Goal: Communication & Community: Answer question/provide support

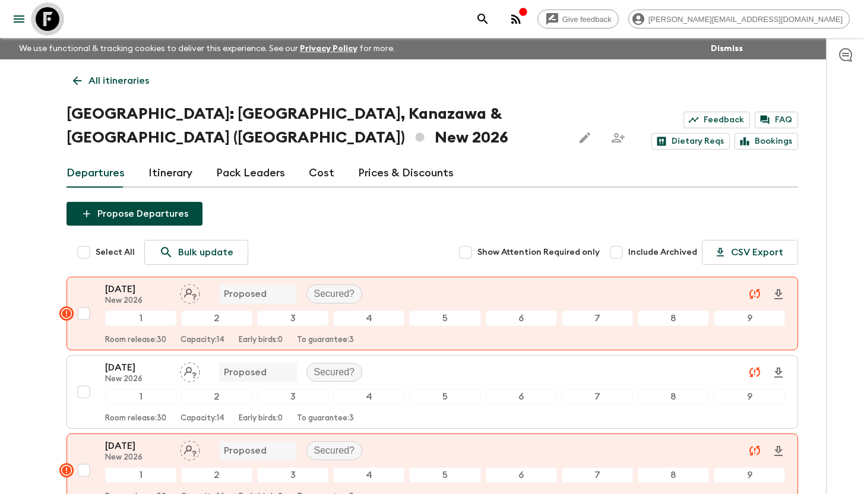
click at [48, 24] on icon at bounding box center [48, 19] width 24 height 24
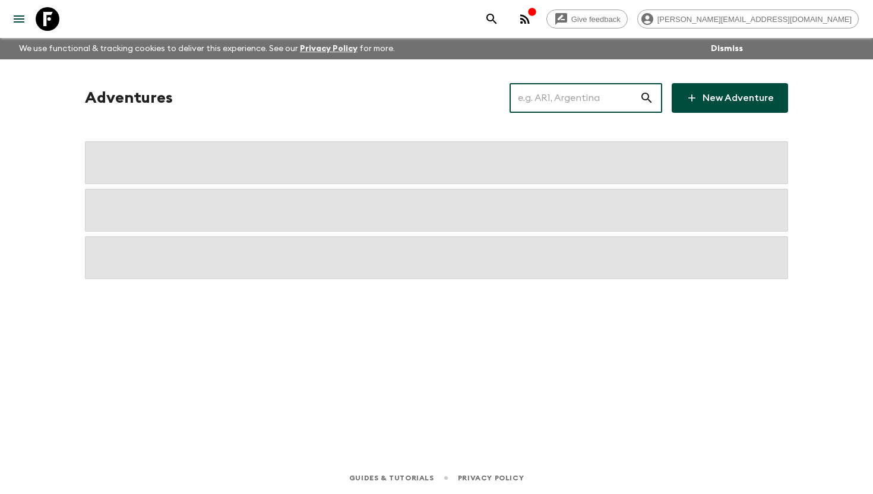
click at [546, 94] on input "text" at bounding box center [574, 97] width 130 height 33
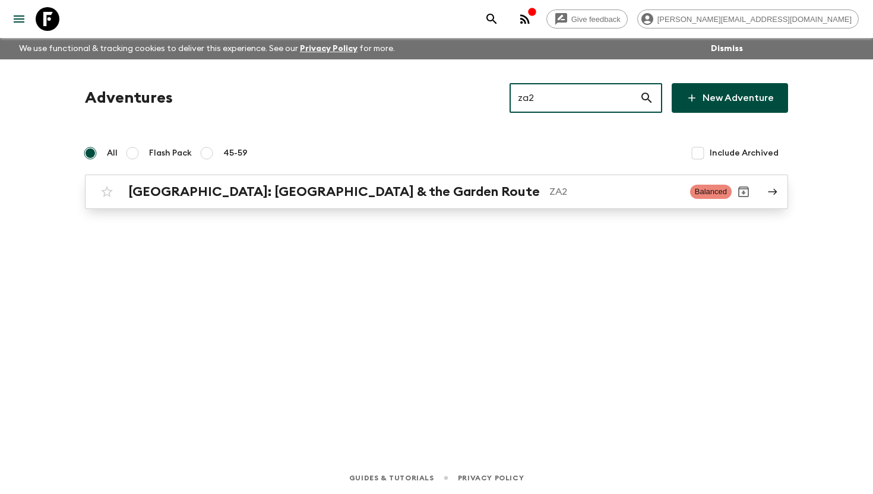
type input "za2"
click at [346, 186] on h2 "[GEOGRAPHIC_DATA]: [GEOGRAPHIC_DATA] & the Garden Route" at bounding box center [333, 191] width 411 height 15
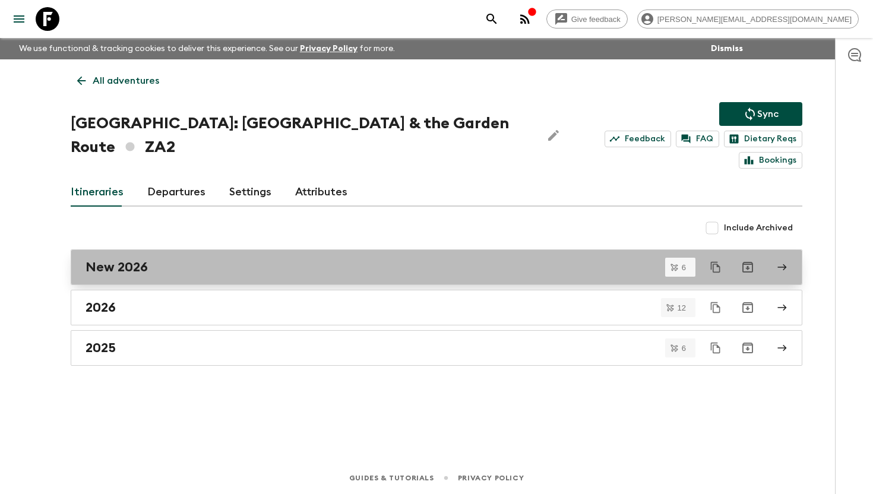
click at [196, 254] on link "New 2026" at bounding box center [436, 267] width 731 height 36
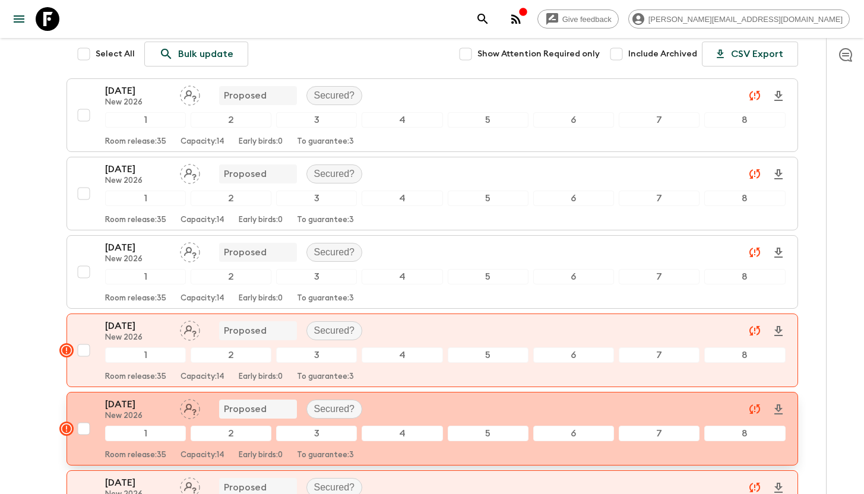
scroll to position [356, 0]
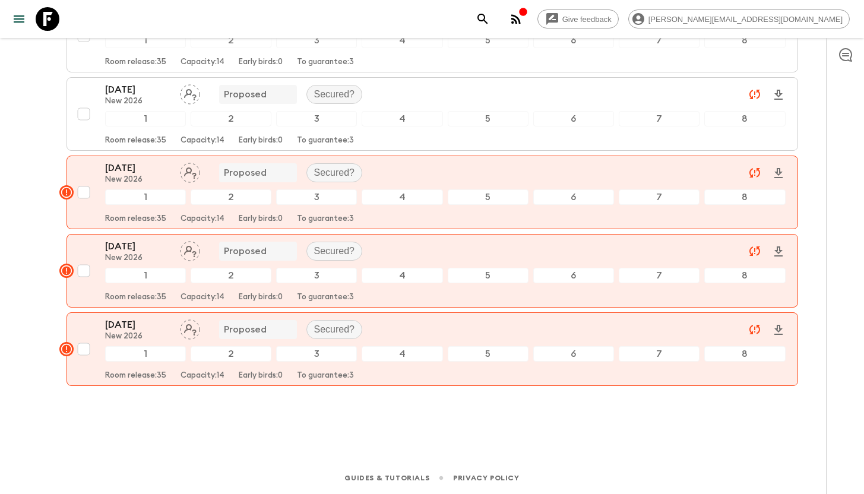
click at [850, 55] on icon "button" at bounding box center [845, 55] width 13 height 14
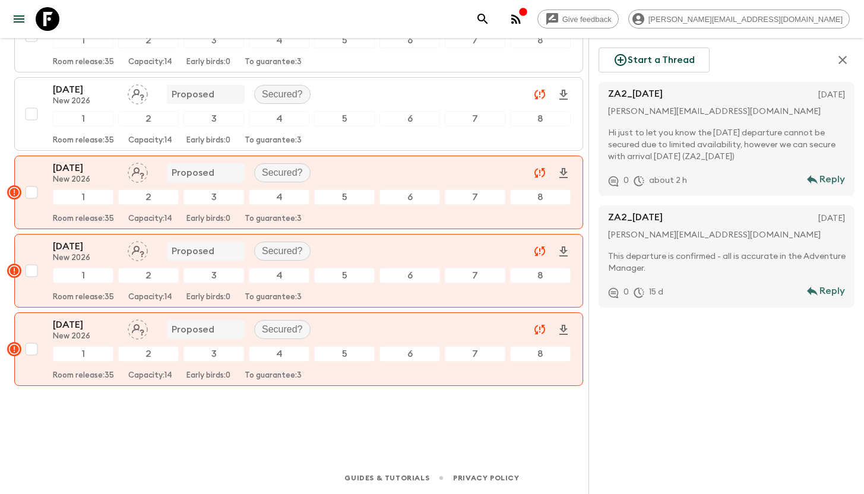
click at [693, 141] on p "Hi just to let you know the 21 Nov 2026 departure cannot be secured due to limi…" at bounding box center [729, 145] width 242 height 36
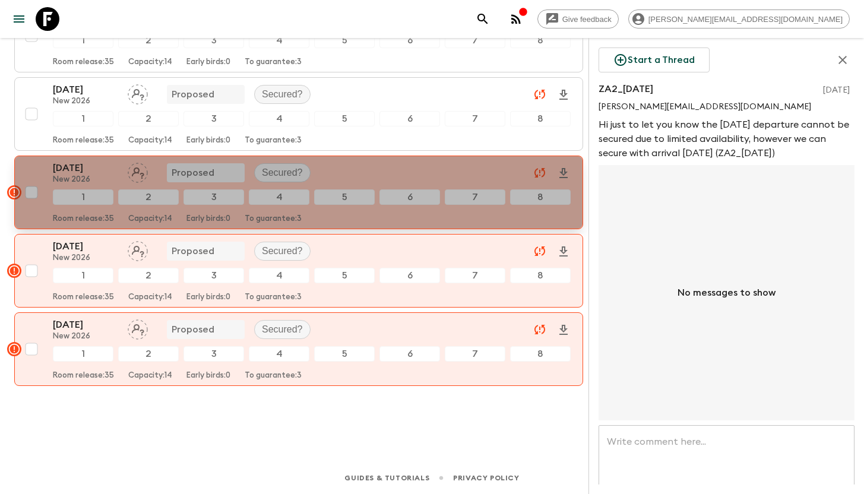
click at [401, 168] on div "21 Nov 2026 New 2026 Proposed Secured?" at bounding box center [312, 173] width 518 height 24
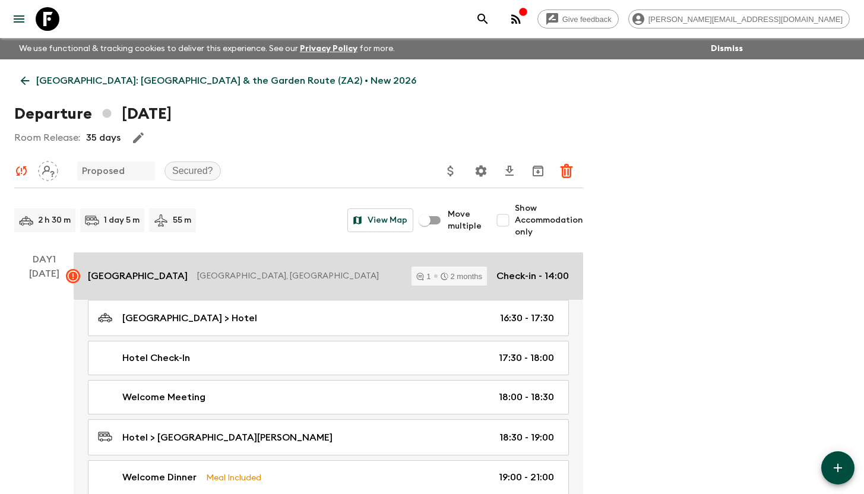
click at [294, 287] on link "Garden Court Victoria Junction Cape Town, South Africa 1 2 months Check-in - 14…" at bounding box center [328, 275] width 509 height 47
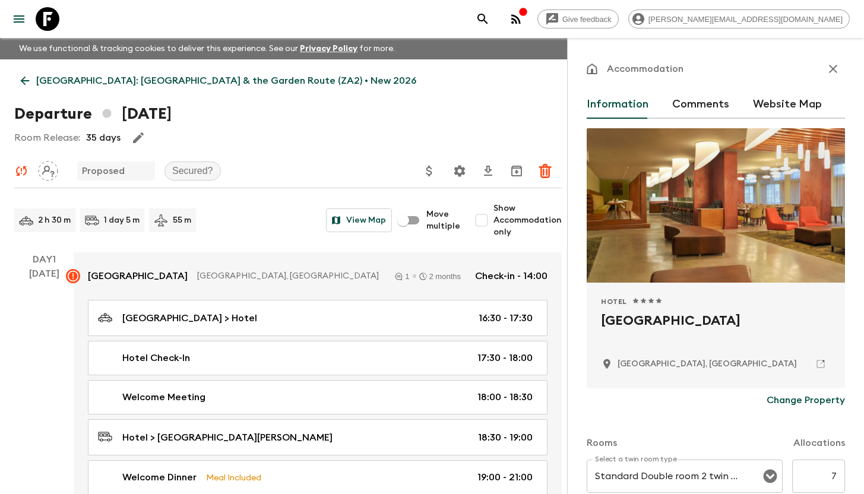
click at [692, 106] on button "Comments" at bounding box center [700, 104] width 57 height 28
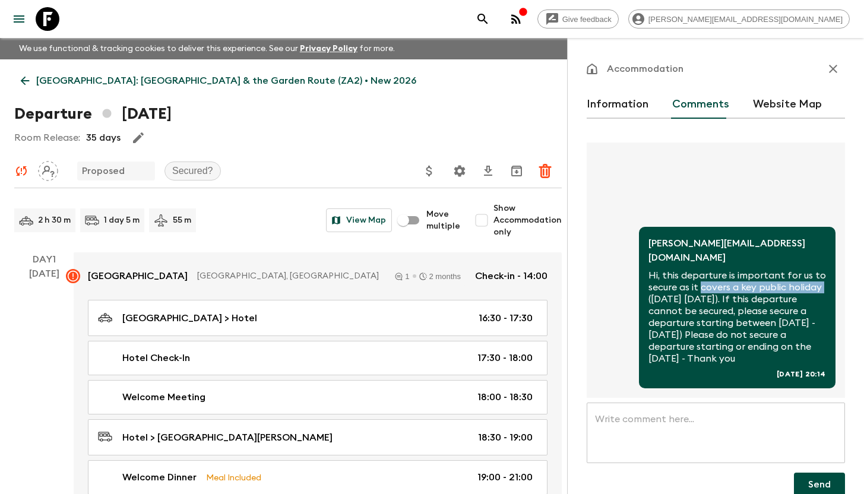
drag, startPoint x: 715, startPoint y: 277, endPoint x: 683, endPoint y: 291, distance: 34.8
click at [683, 291] on p "Hi, this departure is important for us to secure as it covers a key public holi…" at bounding box center [737, 317] width 178 height 95
copy p "covers a key public holiday"
click at [98, 79] on p "South Africa: Cape Town & the Garden Route (ZA2) • New 2026" at bounding box center [226, 81] width 380 height 14
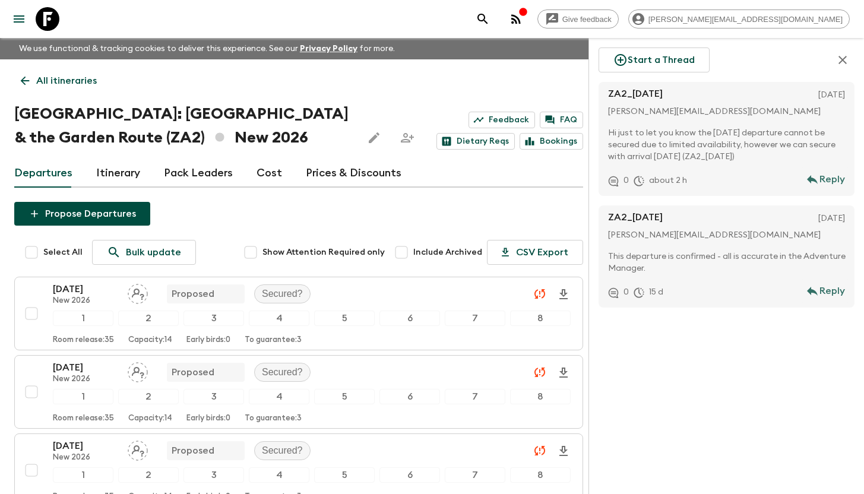
click at [747, 150] on p "Hi just to let you know the 21 Nov 2026 departure cannot be secured due to limi…" at bounding box center [729, 145] width 242 height 36
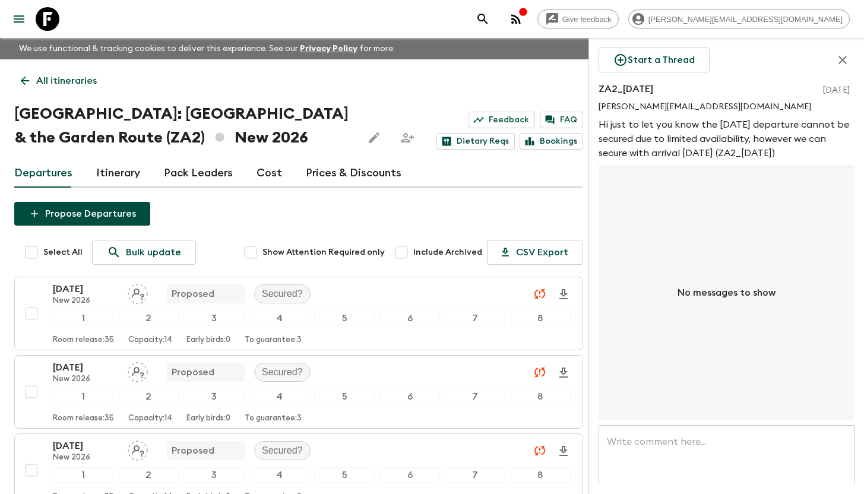
click at [713, 455] on textarea at bounding box center [726, 455] width 239 height 41
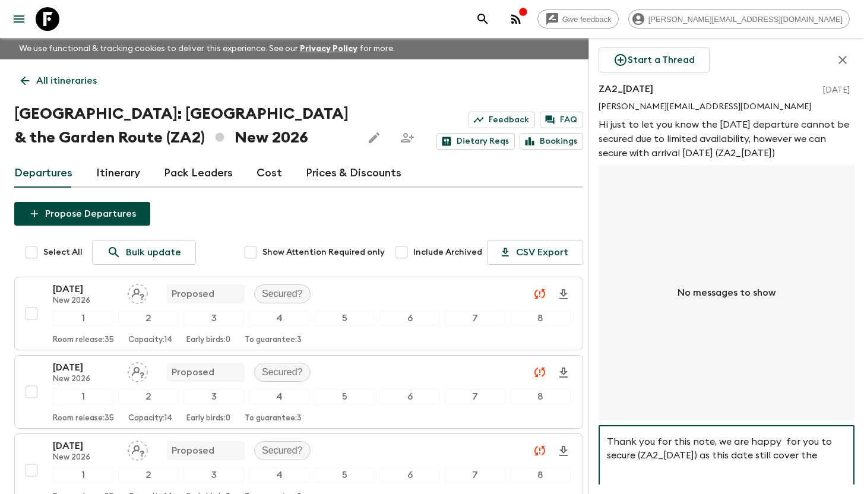
paste textarea "covers a key public holiday"
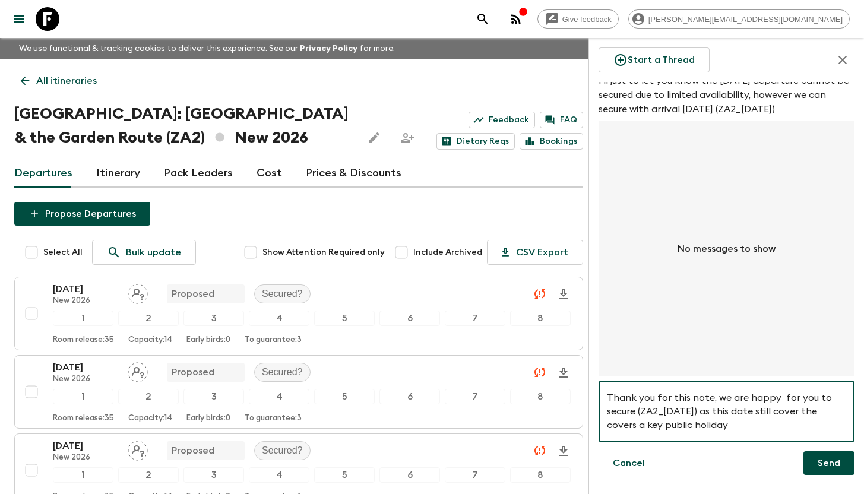
scroll to position [67, 0]
drag, startPoint x: 645, startPoint y: 470, endPoint x: 630, endPoint y: 425, distance: 48.3
click at [628, 426] on div "Thank you for this note, we are happy for you to secure (ZA2_22NOV2026) as this…" at bounding box center [726, 411] width 256 height 61
click at [636, 420] on textarea "Thank you for this note, we are happy for you to secure (ZA2_22NOV2026) as this…" at bounding box center [726, 411] width 239 height 41
drag, startPoint x: 644, startPoint y: 420, endPoint x: 601, endPoint y: 420, distance: 42.2
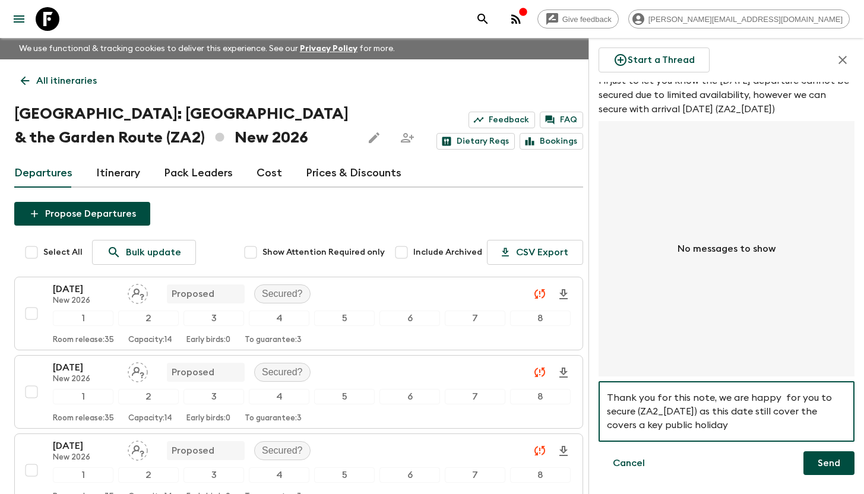
click at [601, 420] on div "Thank you for this note, we are happy for you to secure (ZA2_22NOV2026) as this…" at bounding box center [726, 411] width 256 height 61
click at [704, 418] on textarea "Thank you for this note, we are happy for you to secure (ZA2_22NOV2026) as this…" at bounding box center [726, 411] width 239 height 41
drag, startPoint x: 771, startPoint y: 418, endPoint x: 594, endPoint y: 382, distance: 180.5
click at [594, 382] on div "Start a Thread ZA2_21NOV2026 4 Sept 2025 chrisna@amazing-africa.co.za Hi just t…" at bounding box center [725, 266] width 275 height 456
type textarea "Thank you for this note, we are happy for you to secure (ZA2_22NOV2026) as this…"
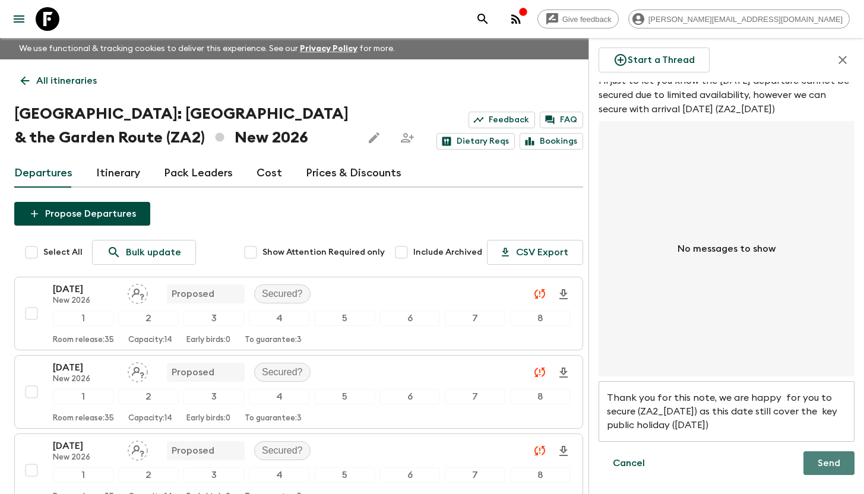
click at [827, 456] on button "Send" at bounding box center [828, 463] width 51 height 24
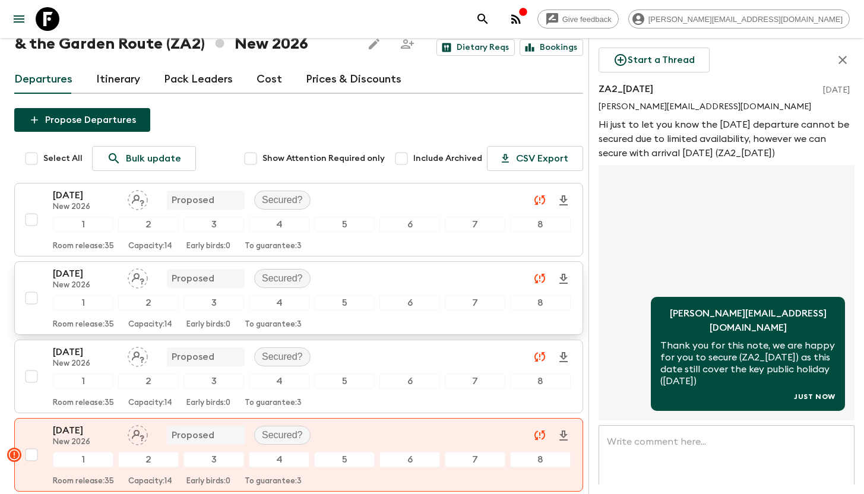
scroll to position [0, 0]
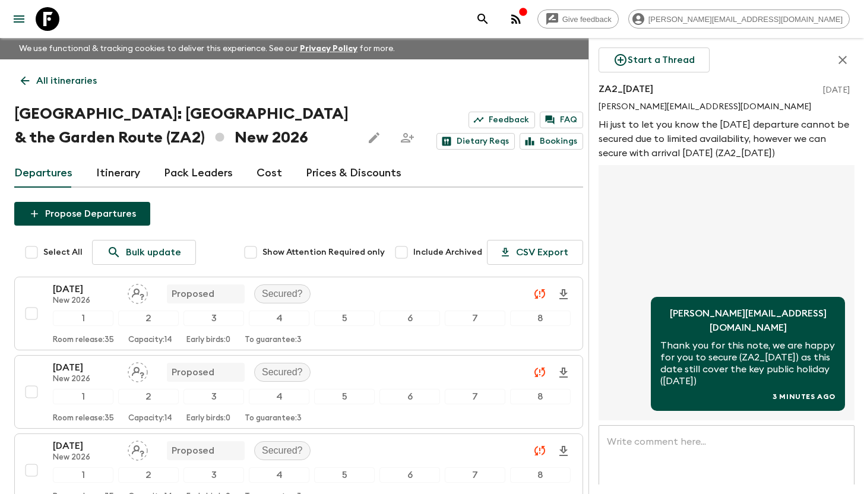
drag, startPoint x: 716, startPoint y: 125, endPoint x: 732, endPoint y: 166, distance: 44.0
click at [732, 160] on p "Hi just to let you know the 21 Nov 2026 departure cannot be secured due to limi…" at bounding box center [726, 139] width 256 height 43
copy p "21 Nov 2026 departure cannot be secured due to limited availability, however we…"
drag, startPoint x: 748, startPoint y: 372, endPoint x: 768, endPoint y: 389, distance: 26.2
click at [774, 387] on p "Thank you for this note, we are happy for you to secure (ZA2_22NOV2026) as this…" at bounding box center [747, 363] width 175 height 47
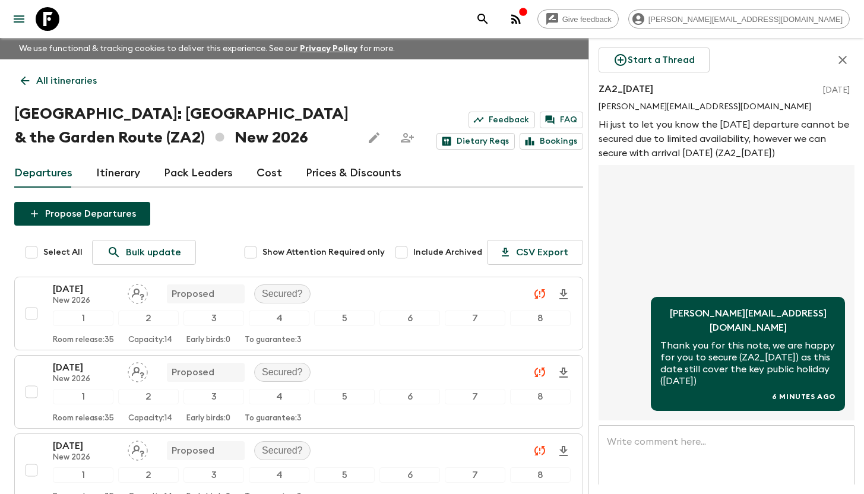
copy p "s this date still cover the key public holiday (Thanksgiving)"
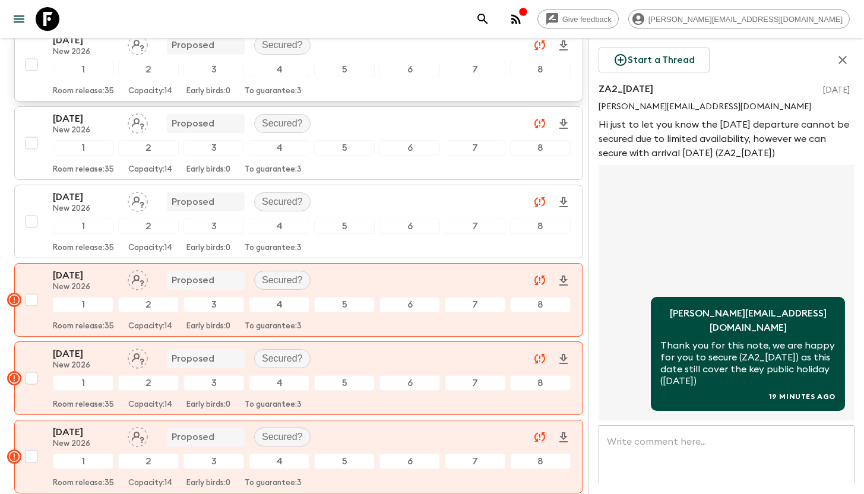
scroll to position [336, 0]
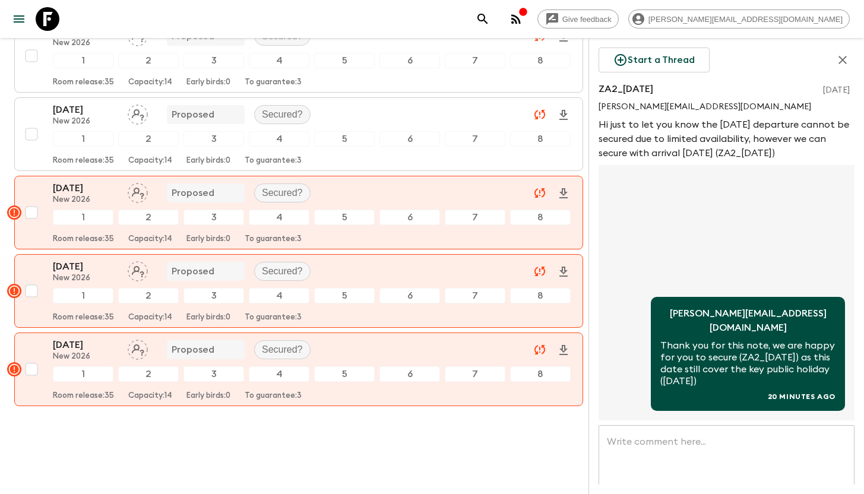
click at [841, 56] on icon "button" at bounding box center [842, 60] width 14 height 14
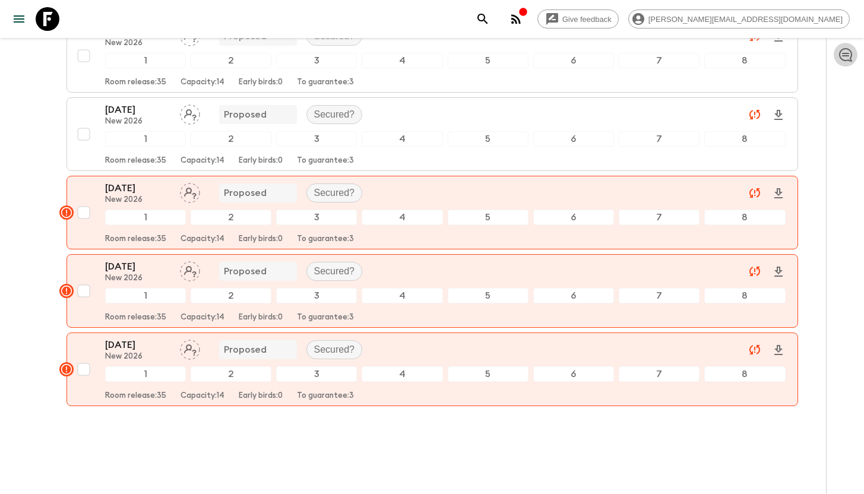
click at [842, 58] on icon "button" at bounding box center [845, 54] width 14 height 14
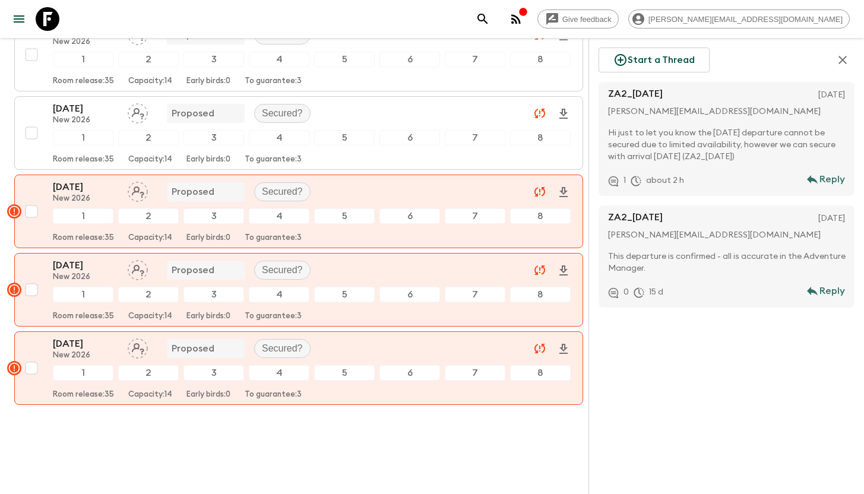
scroll to position [338, 0]
click at [842, 58] on icon "button" at bounding box center [842, 60] width 14 height 14
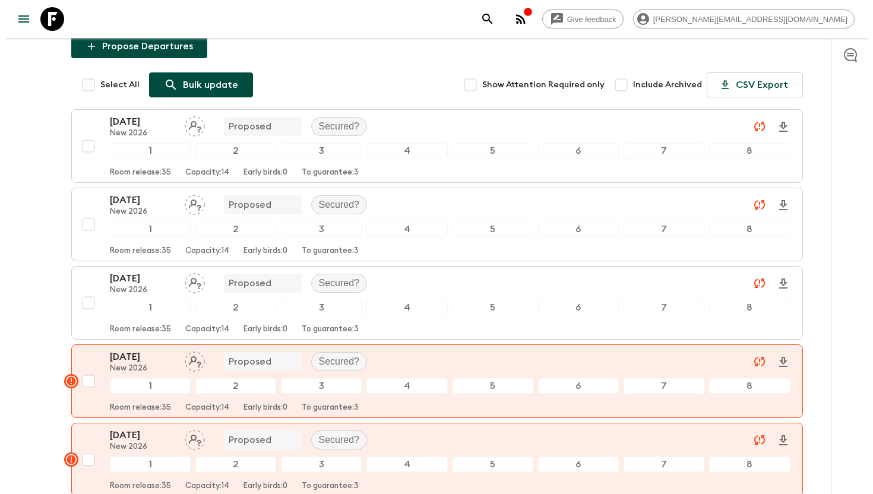
scroll to position [0, 0]
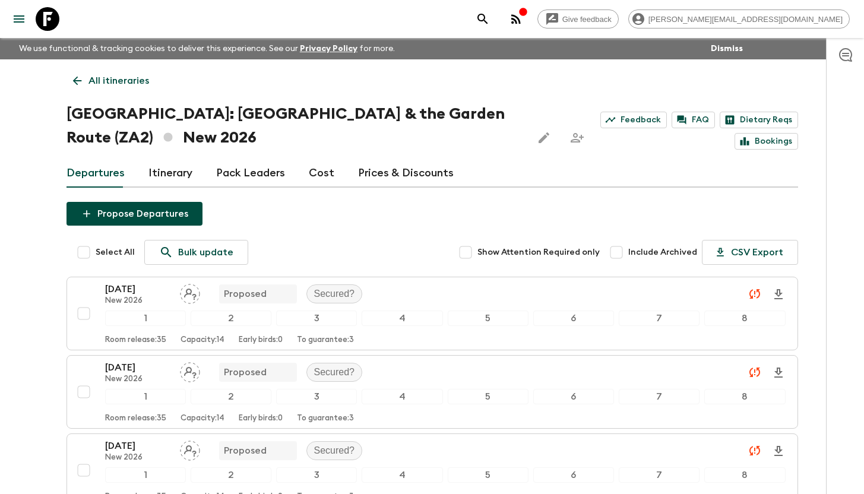
click at [163, 213] on button "Propose Departures" at bounding box center [134, 214] width 136 height 24
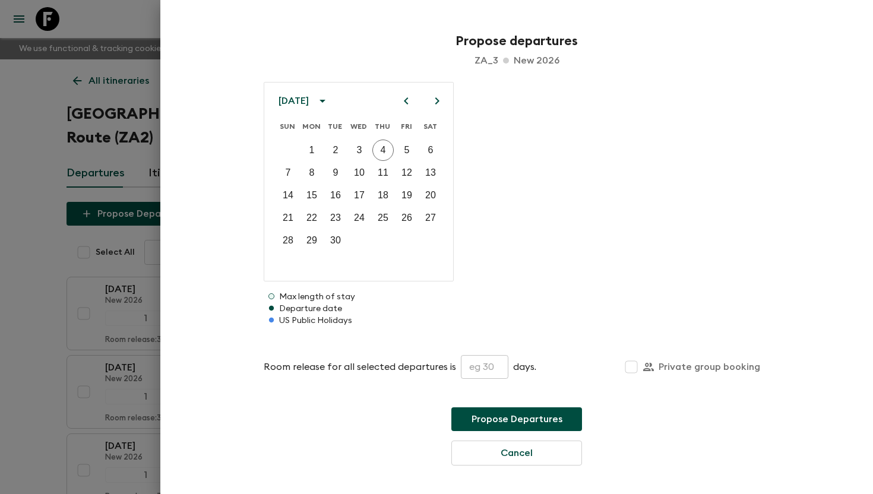
click at [330, 106] on icon "calendar view is open, switch to year view" at bounding box center [322, 101] width 14 height 14
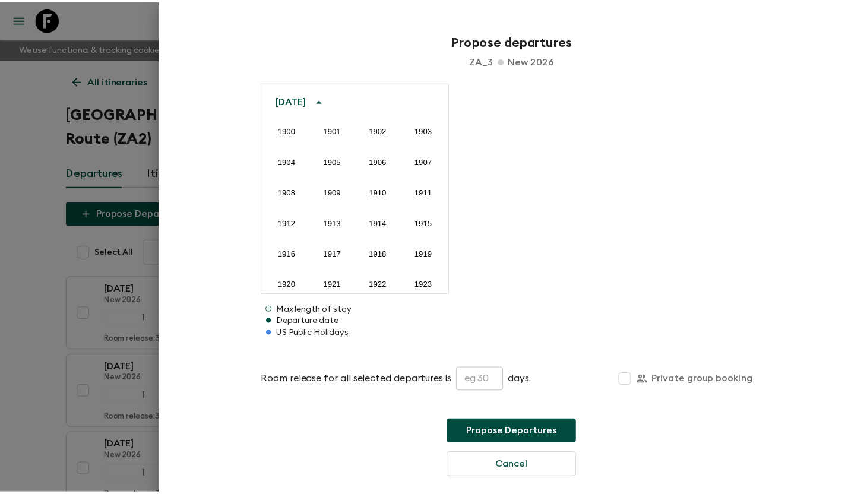
scroll to position [1191, 0]
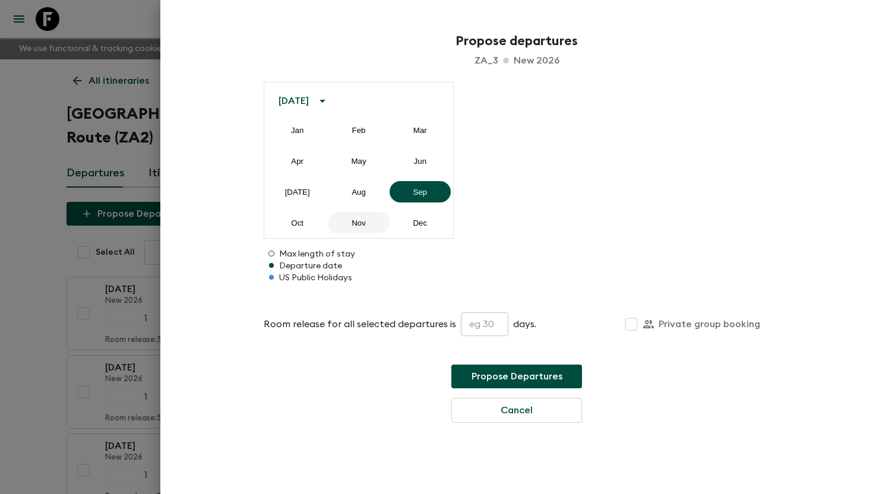
click at [357, 226] on button "Nov" at bounding box center [358, 222] width 61 height 21
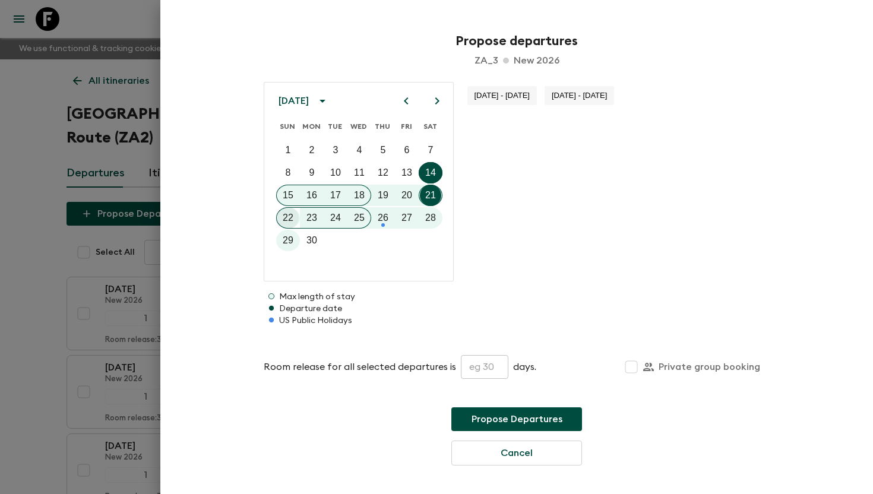
click at [283, 219] on p "22" at bounding box center [288, 218] width 11 height 14
click at [485, 368] on input "text" at bounding box center [484, 367] width 47 height 24
type input "35"
click at [503, 419] on button "Propose Departures" at bounding box center [516, 419] width 131 height 24
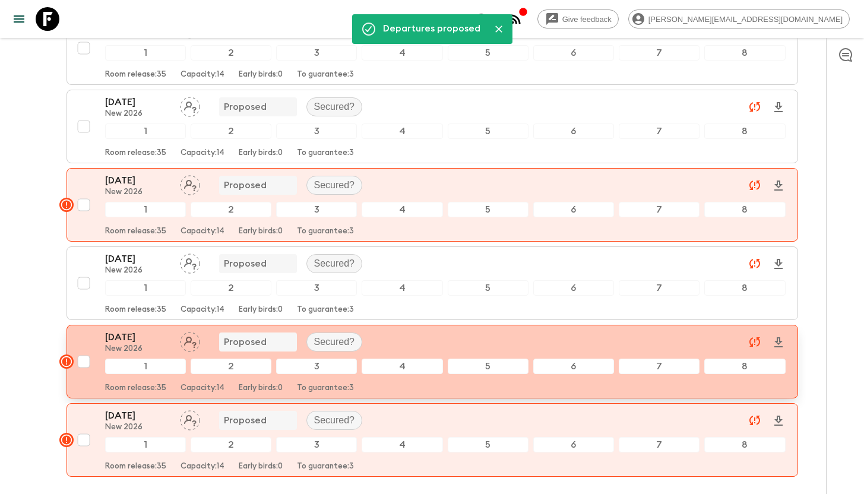
scroll to position [334, 0]
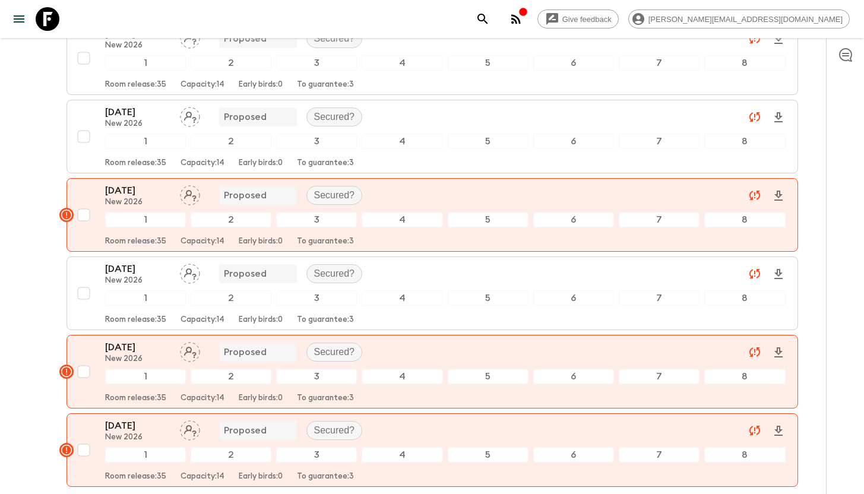
click at [847, 53] on icon "button" at bounding box center [845, 55] width 13 height 14
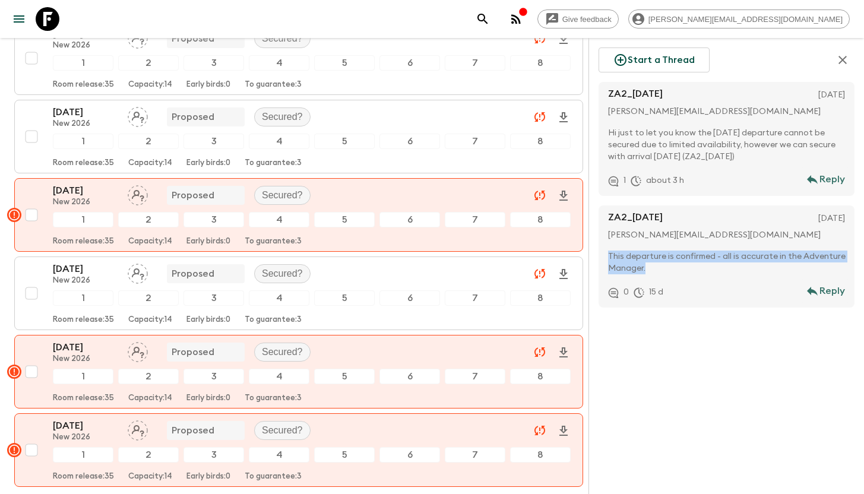
drag, startPoint x: 680, startPoint y: 268, endPoint x: 604, endPoint y: 259, distance: 76.5
click at [604, 259] on div "ZA2_19DEC2026 20 Aug 2025 chrisna@amazing-africa.co.za This departure is confir…" at bounding box center [726, 256] width 256 height 102
copy p "This departure is confirmed - all is accurate in the Adventure Manager."
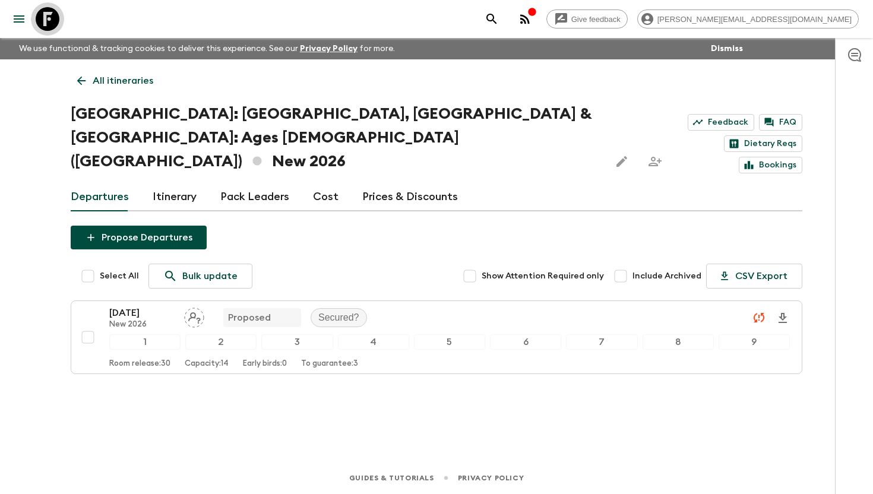
click at [50, 19] on icon at bounding box center [48, 19] width 24 height 24
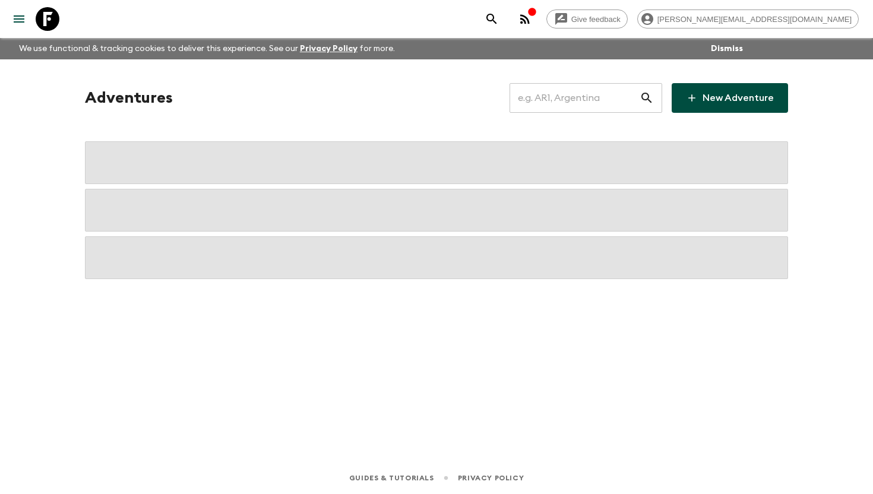
click at [547, 102] on input "text" at bounding box center [574, 97] width 130 height 33
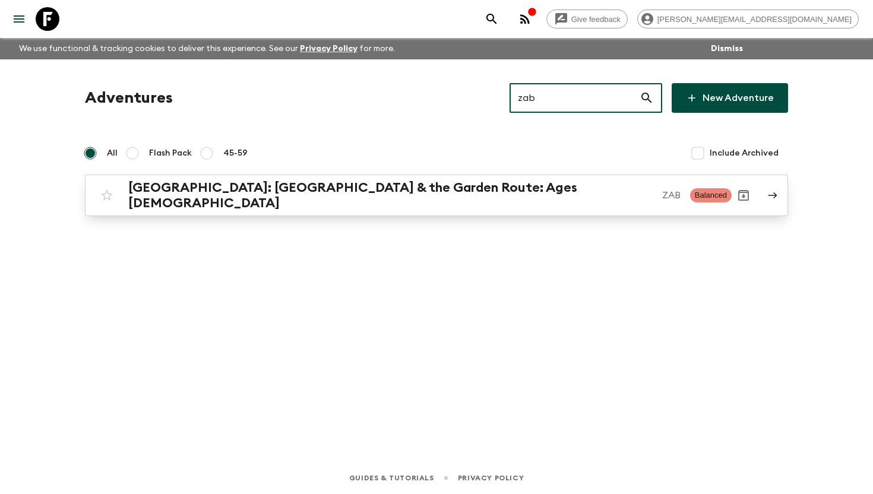
type input "zab"
click at [433, 198] on h2 "[GEOGRAPHIC_DATA]: [GEOGRAPHIC_DATA] & the Garden Route: Ages [DEMOGRAPHIC_DATA]" at bounding box center [390, 195] width 524 height 31
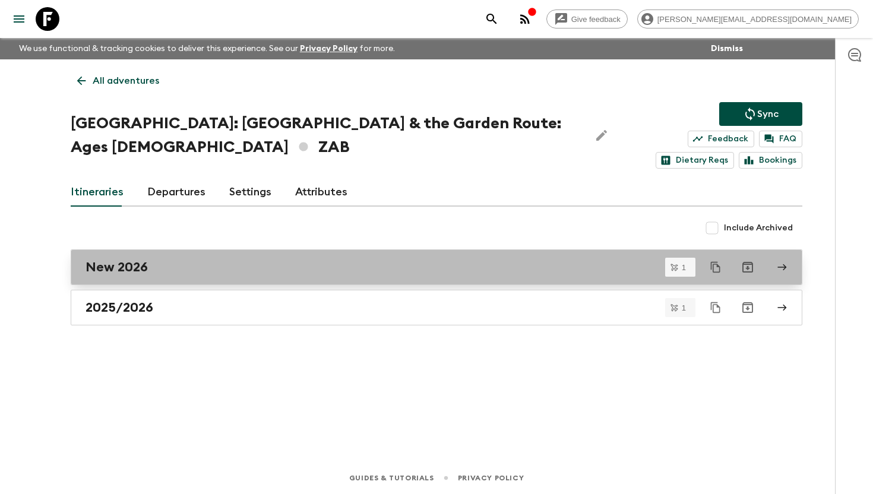
click at [312, 258] on link "New 2026" at bounding box center [436, 267] width 731 height 36
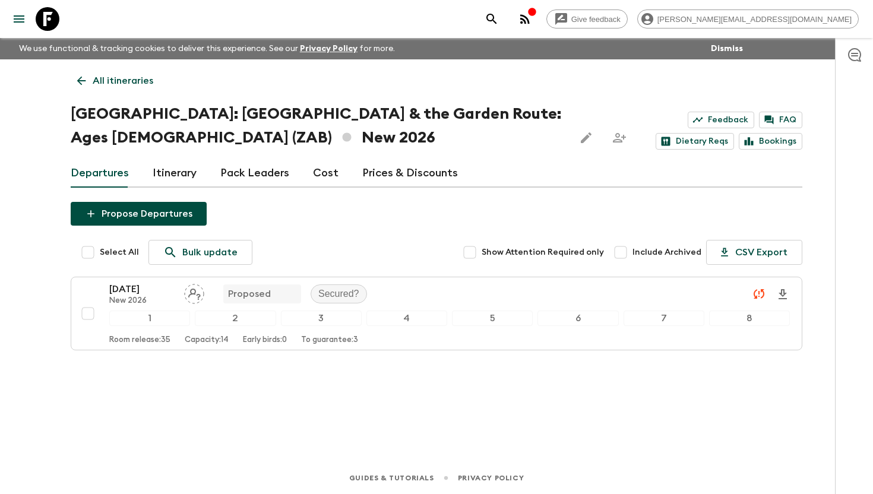
click at [860, 56] on icon "button" at bounding box center [854, 54] width 14 height 14
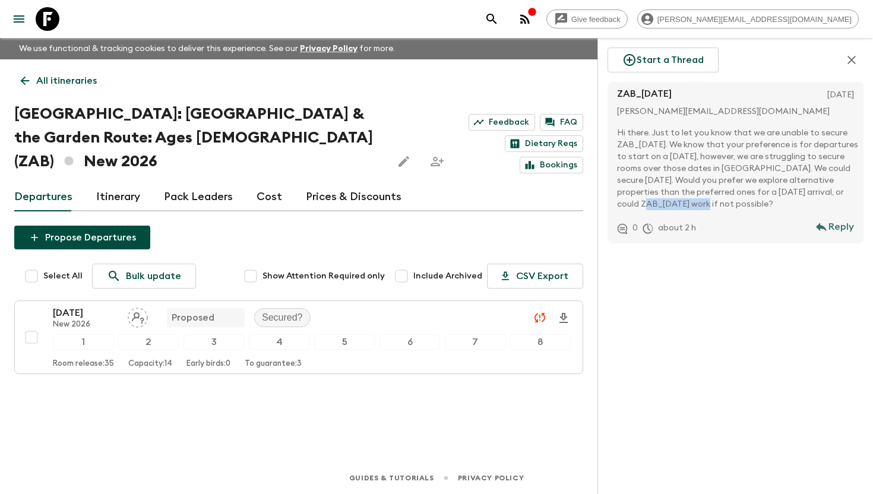
drag, startPoint x: 787, startPoint y: 207, endPoint x: 718, endPoint y: 202, distance: 69.1
click at [718, 202] on p "Hi there. Just to let you know that we are unable to secure ZAB_[DATE]. We know…" at bounding box center [738, 168] width 242 height 83
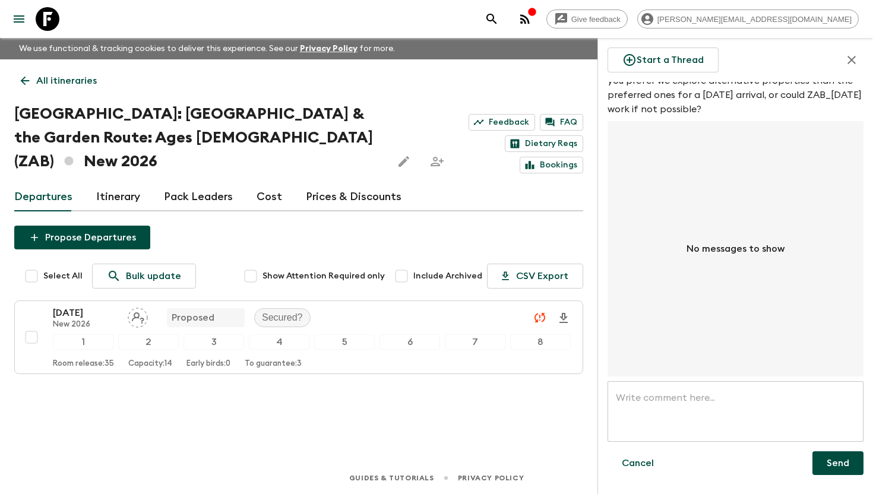
scroll to position [124, 0]
click at [709, 391] on textarea at bounding box center [735, 411] width 239 height 41
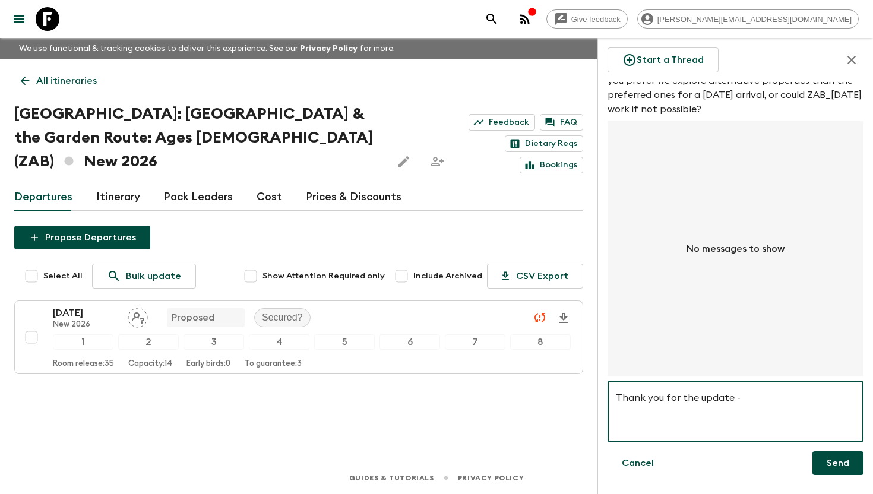
paste textarea "ZAB_[DATE] - your alternative date proposal to have ZAB_[DATE] would prefer if …"
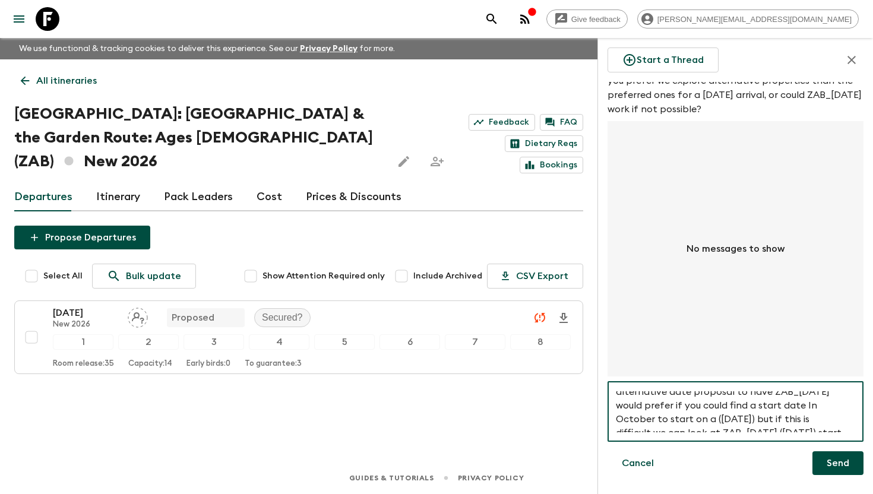
scroll to position [0, 0]
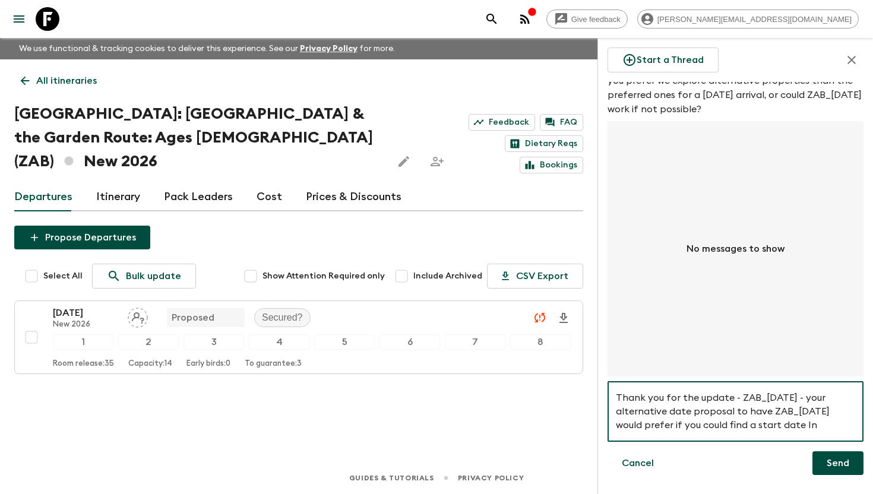
drag, startPoint x: 736, startPoint y: 388, endPoint x: 820, endPoint y: 393, distance: 84.5
click at [820, 393] on textarea "Thank you for the update - ZAB_[DATE] - your alternative date proposal to have …" at bounding box center [735, 411] width 239 height 41
click at [823, 420] on textarea "Thank you for the update - your alternative date proposal to have ZAB_[DATE] wo…" at bounding box center [735, 411] width 239 height 41
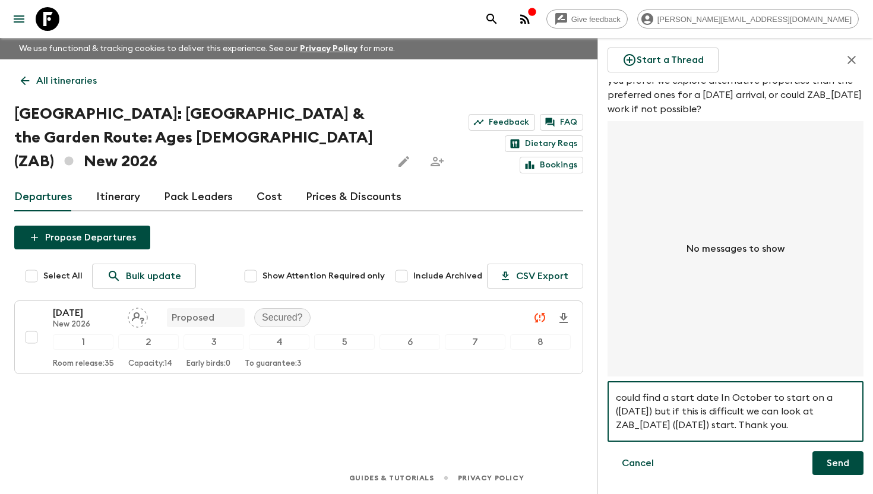
type textarea "Thank you for the update - your alternative date proposal to have ZAB_[DATE] wo…"
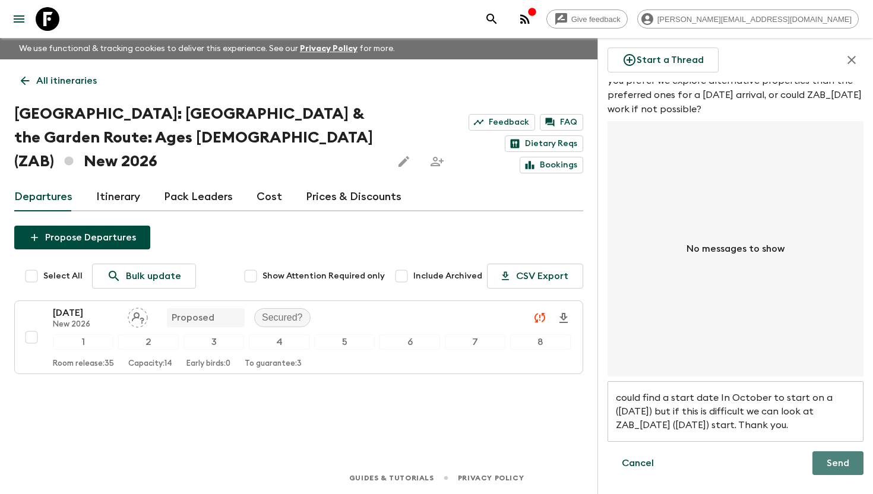
click at [820, 451] on button "Send" at bounding box center [837, 463] width 51 height 24
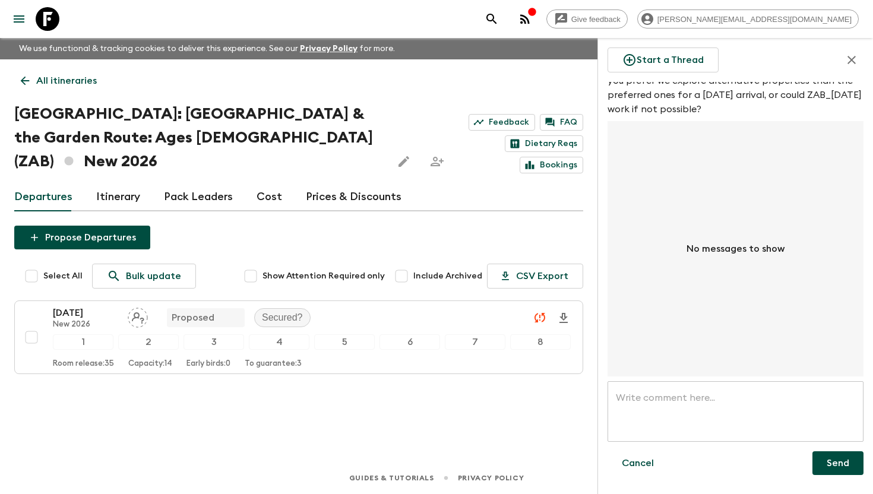
scroll to position [7, 0]
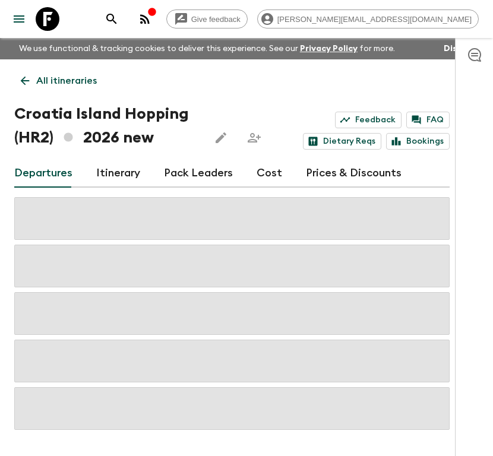
click at [473, 55] on icon "button" at bounding box center [474, 54] width 14 height 14
